Goal: Information Seeking & Learning: Learn about a topic

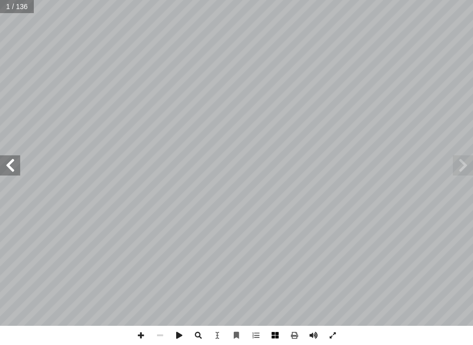
drag, startPoint x: 275, startPoint y: 341, endPoint x: 280, endPoint y: 330, distance: 11.7
click at [277, 336] on span at bounding box center [274, 335] width 19 height 19
click at [16, 170] on span at bounding box center [10, 165] width 20 height 20
click at [15, 169] on span at bounding box center [10, 165] width 20 height 20
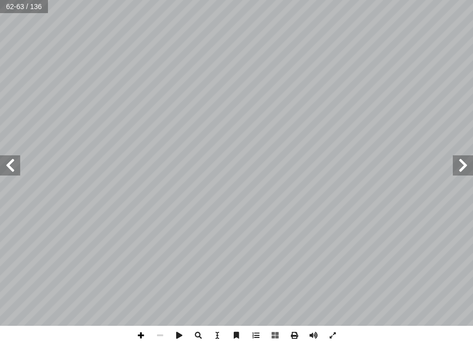
click at [138, 329] on span at bounding box center [140, 335] width 19 height 19
click at [147, 340] on span at bounding box center [140, 335] width 19 height 19
click at [8, 165] on span at bounding box center [10, 165] width 20 height 20
click at [472, 68] on html "الصفحة الرئيسية الصف الأول الصف الثاني الصف الثالث الصف الرابع الصف الخامس الصف…" at bounding box center [236, 34] width 473 height 68
click at [136, 331] on span at bounding box center [140, 335] width 19 height 19
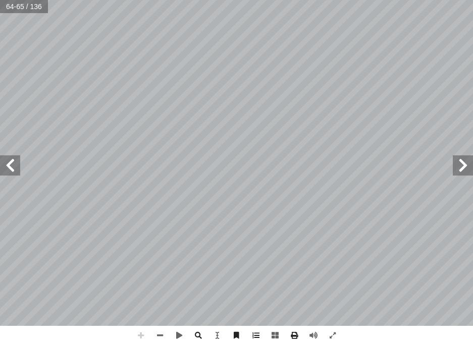
click at [136, 331] on span at bounding box center [140, 335] width 19 height 19
click at [157, 335] on span at bounding box center [159, 335] width 19 height 19
drag, startPoint x: 15, startPoint y: 169, endPoint x: 10, endPoint y: 165, distance: 6.2
click at [13, 167] on span at bounding box center [10, 165] width 20 height 20
click at [12, 178] on div ": ِ ة َّ ي ِ طين ْ س َ ل ِ نا الف ِ مات َّ ي َ خ ُ لى م ِ إ ا ُ ف َّ ر َ ع َ ت …" at bounding box center [236, 163] width 473 height 326
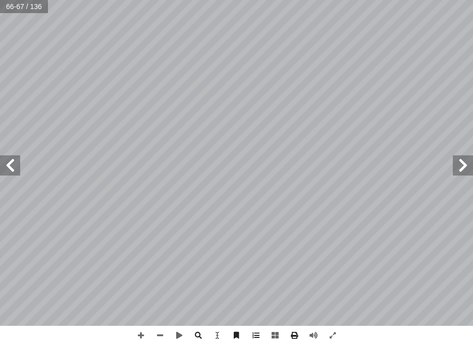
drag, startPoint x: 14, startPoint y: 171, endPoint x: 18, endPoint y: 156, distance: 15.2
click at [16, 164] on span at bounding box center [10, 165] width 20 height 20
click at [14, 166] on span at bounding box center [10, 165] width 20 height 20
